Goal: Navigation & Orientation: Find specific page/section

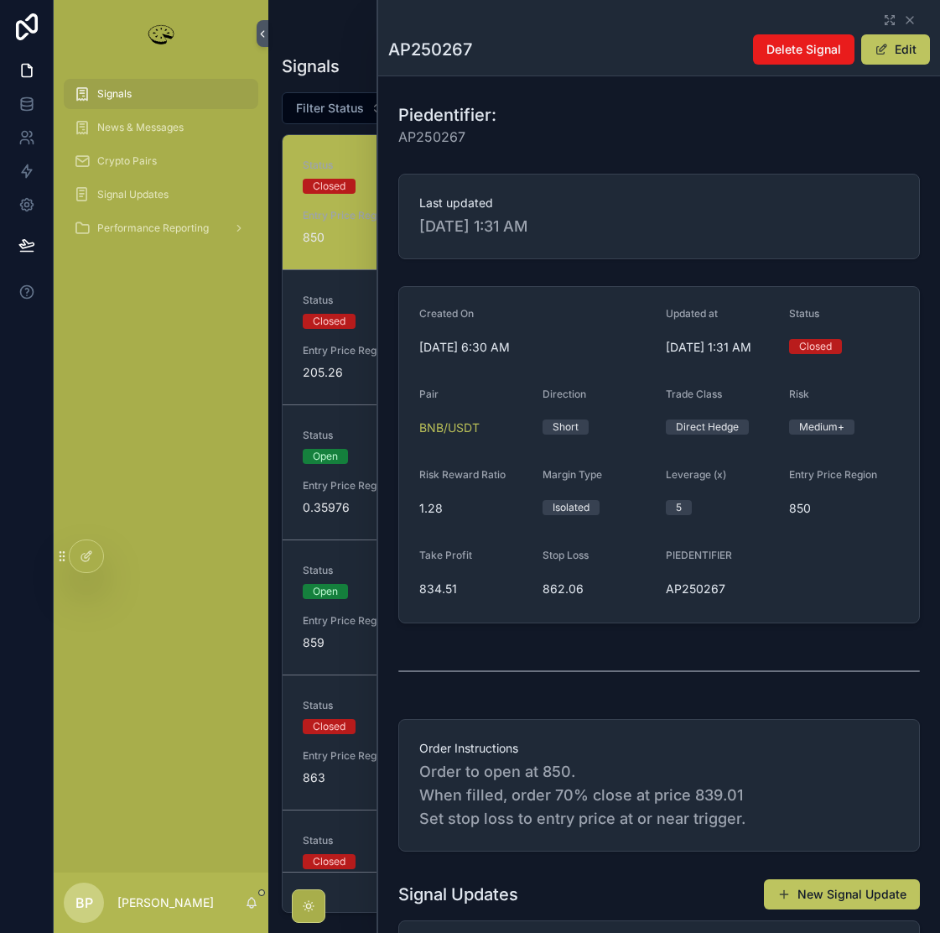
click at [103, 96] on span "Signals" at bounding box center [114, 93] width 34 height 13
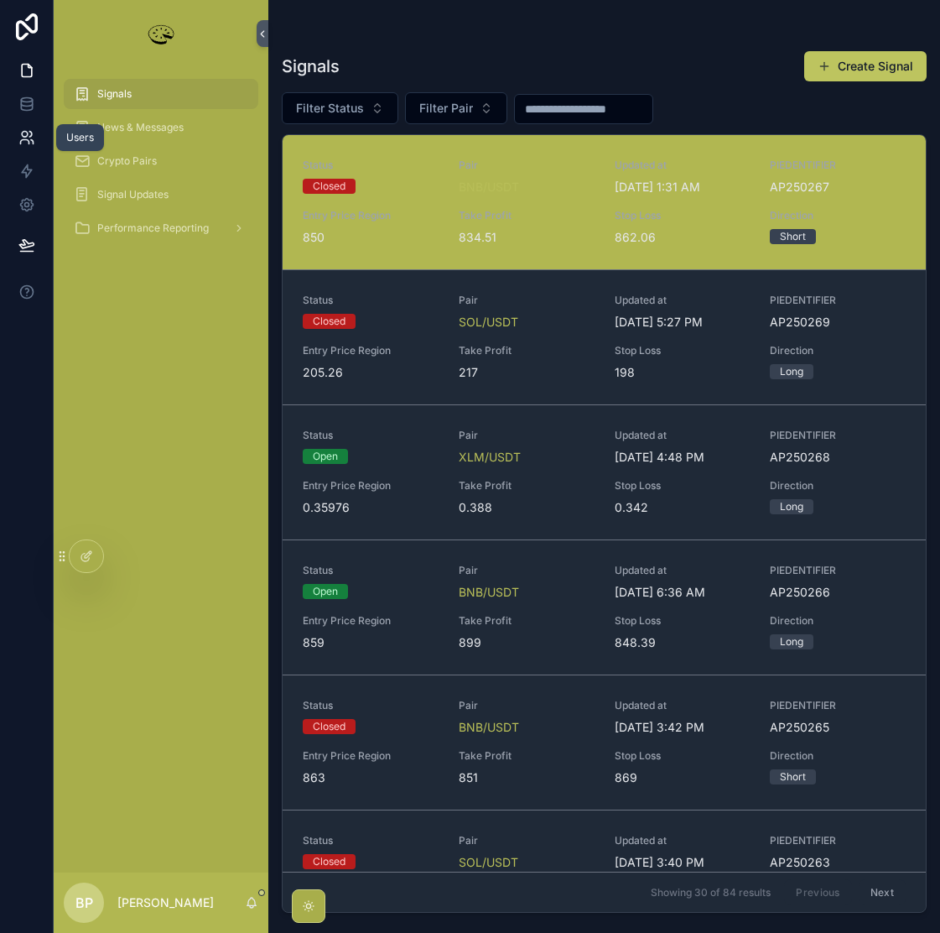
click at [23, 140] on icon at bounding box center [24, 142] width 8 height 4
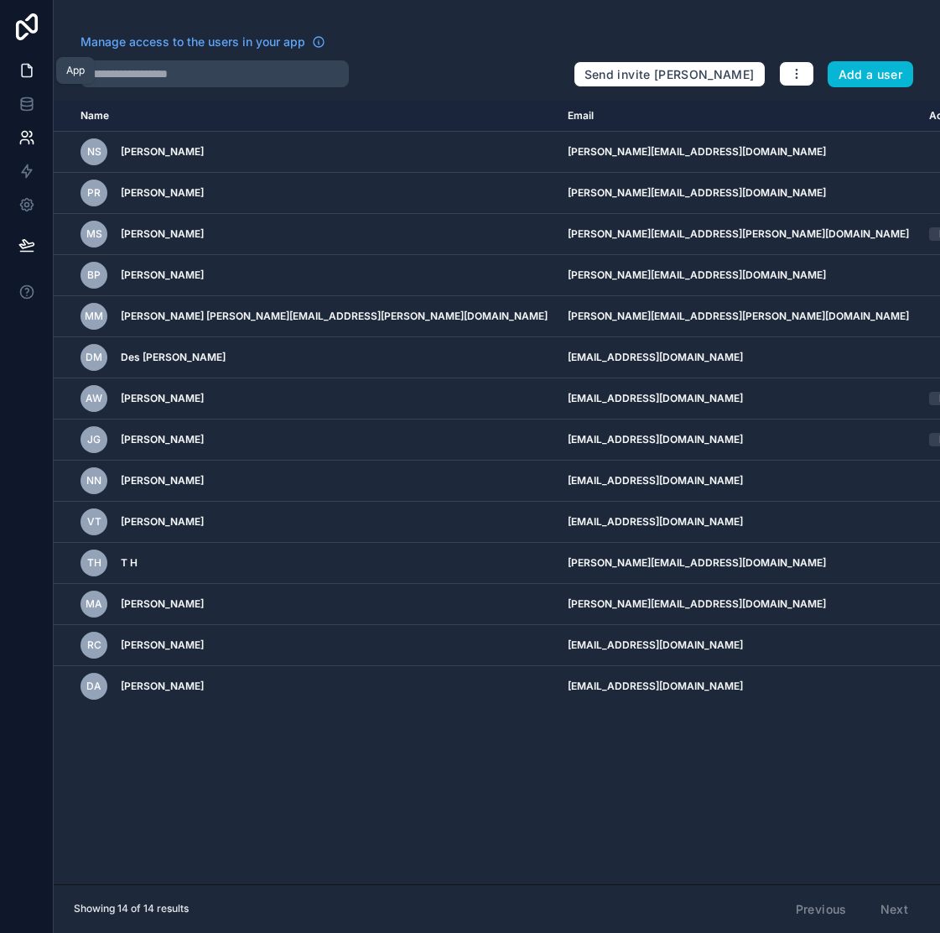
click at [26, 67] on icon at bounding box center [26, 70] width 17 height 17
